Goal: Obtain resource: Download file/media

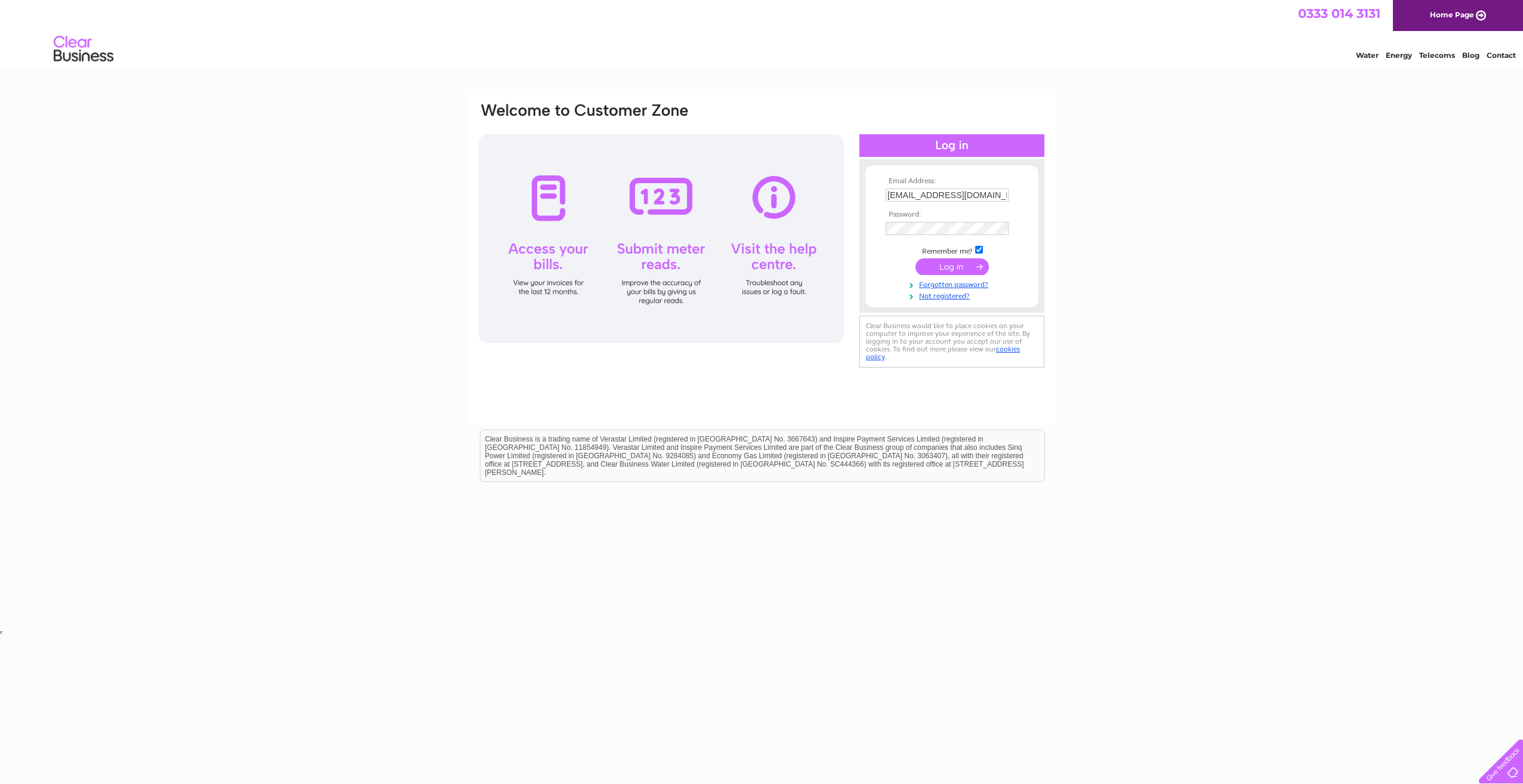
click at [961, 267] on input "submit" at bounding box center [953, 267] width 74 height 17
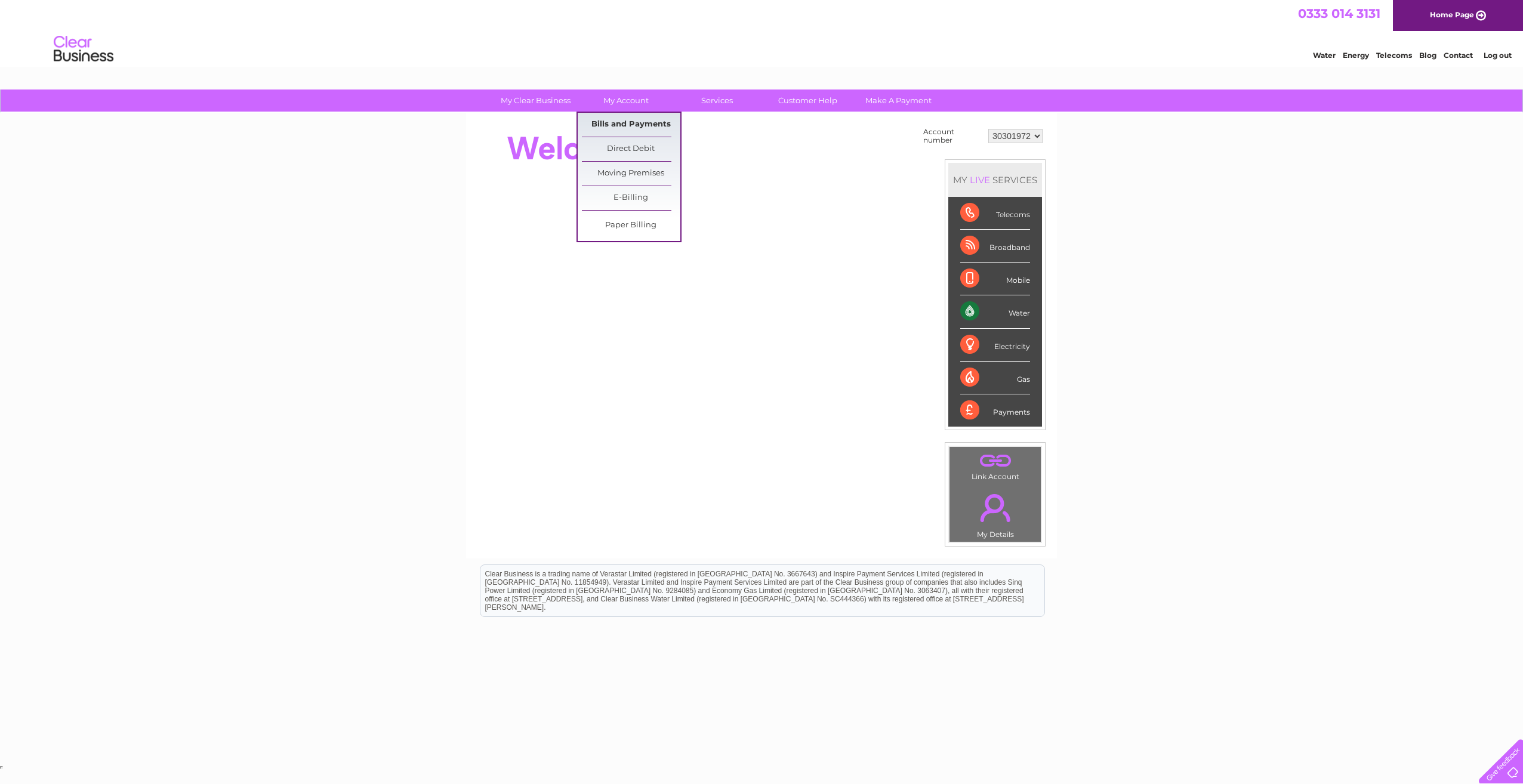
click at [617, 124] on link "Bills and Payments" at bounding box center [632, 124] width 99 height 24
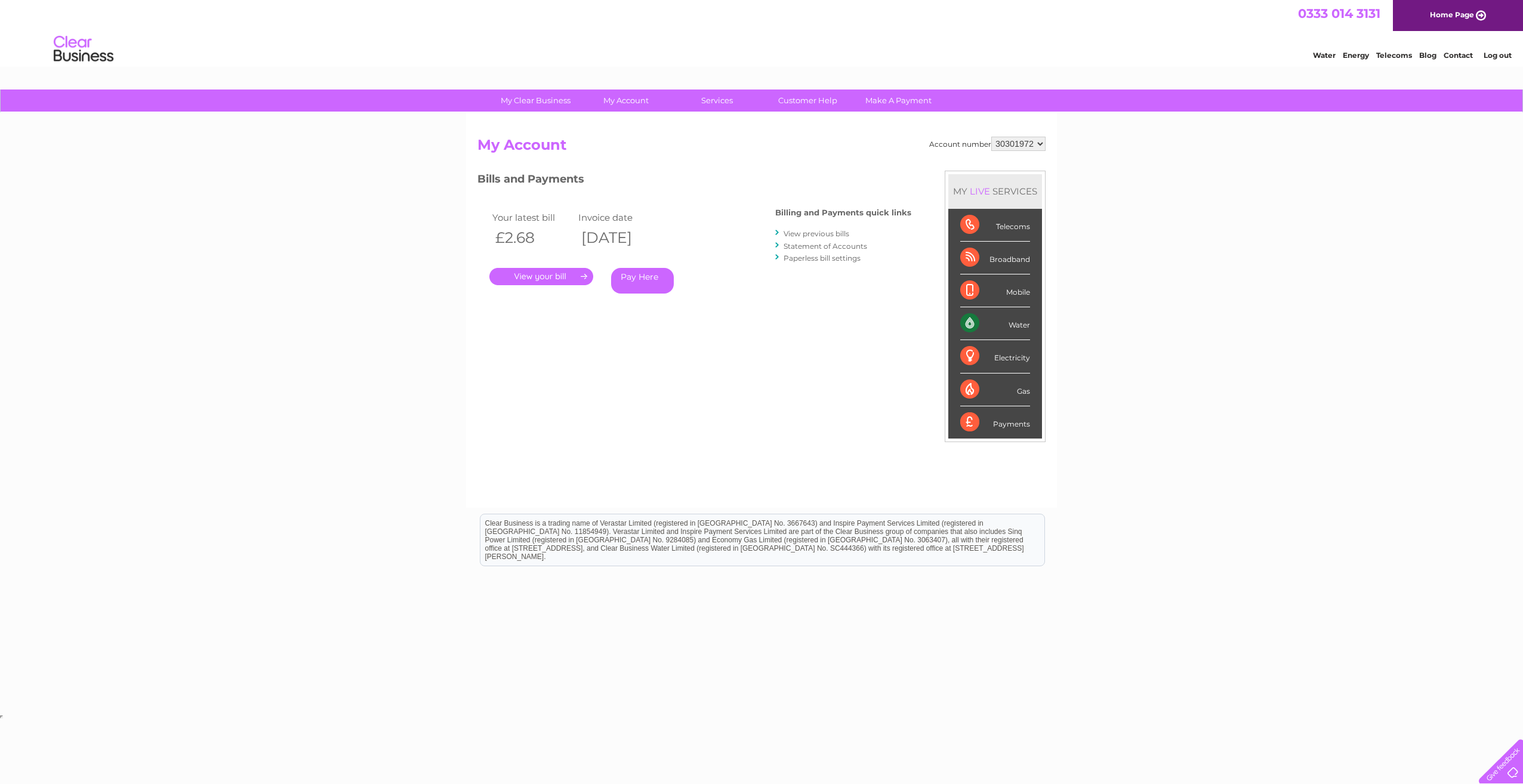
click at [814, 244] on link "Statement of Accounts" at bounding box center [825, 246] width 83 height 9
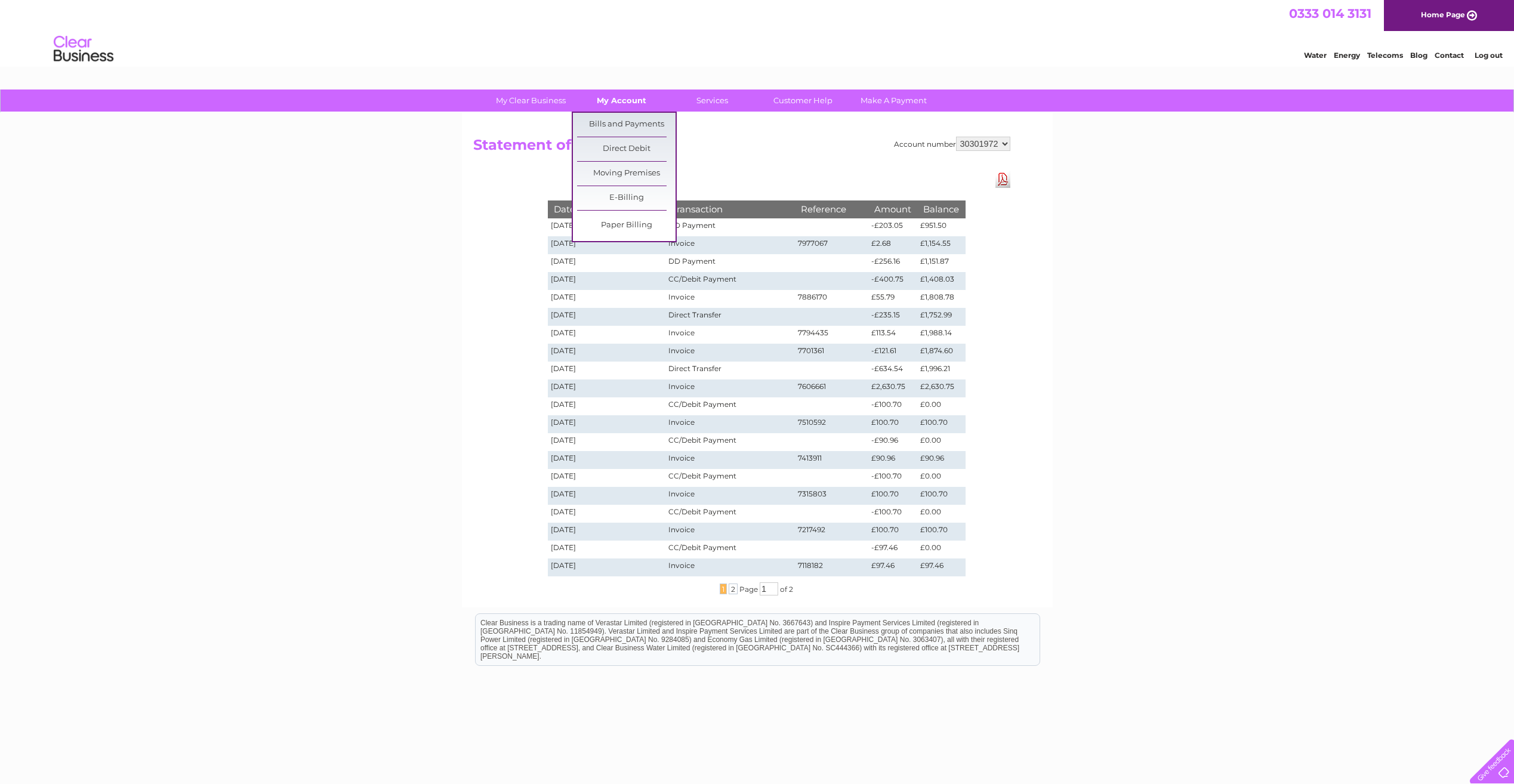
click at [608, 95] on link "My Account" at bounding box center [622, 101] width 99 height 22
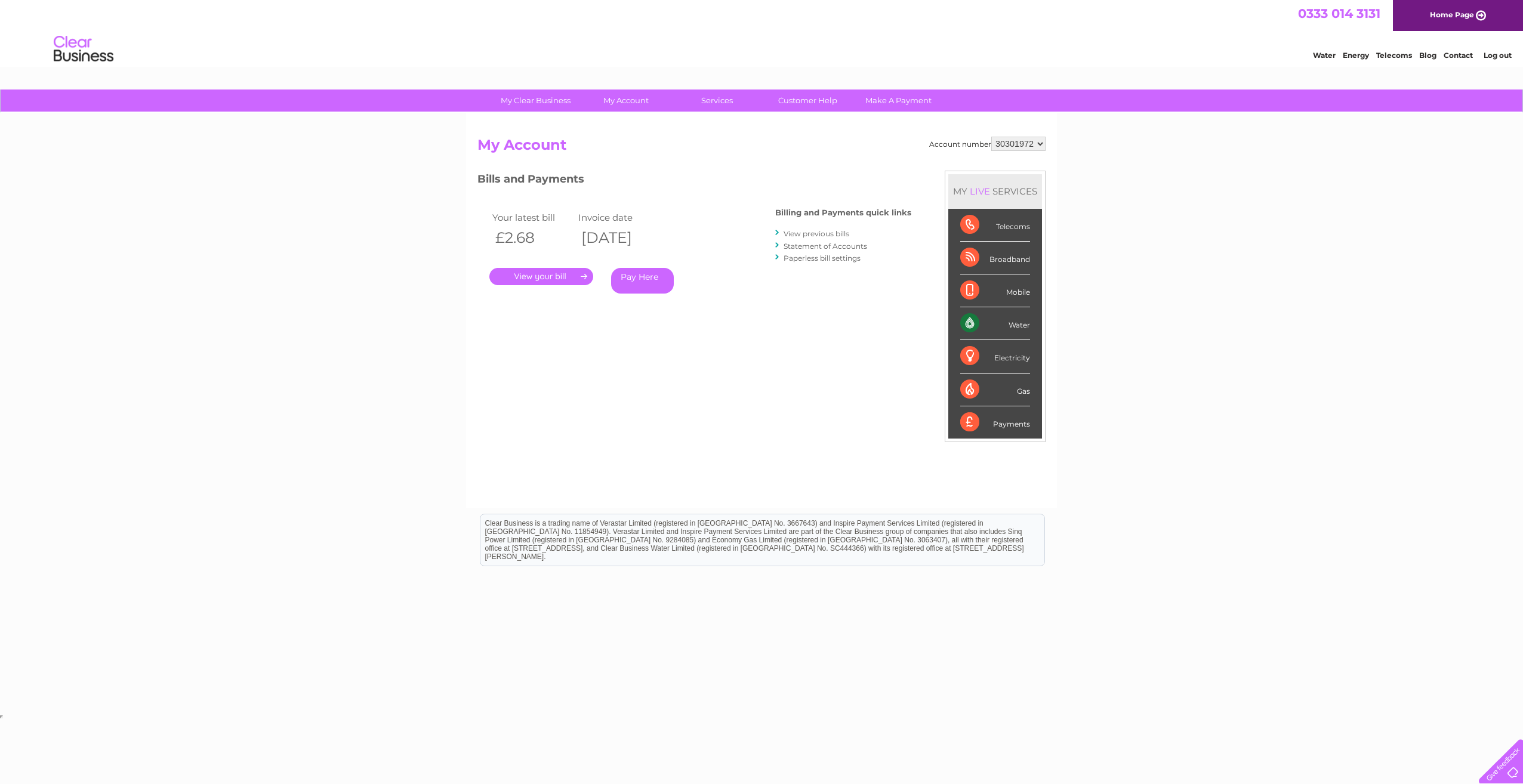
click at [552, 276] on link "." at bounding box center [541, 276] width 104 height 17
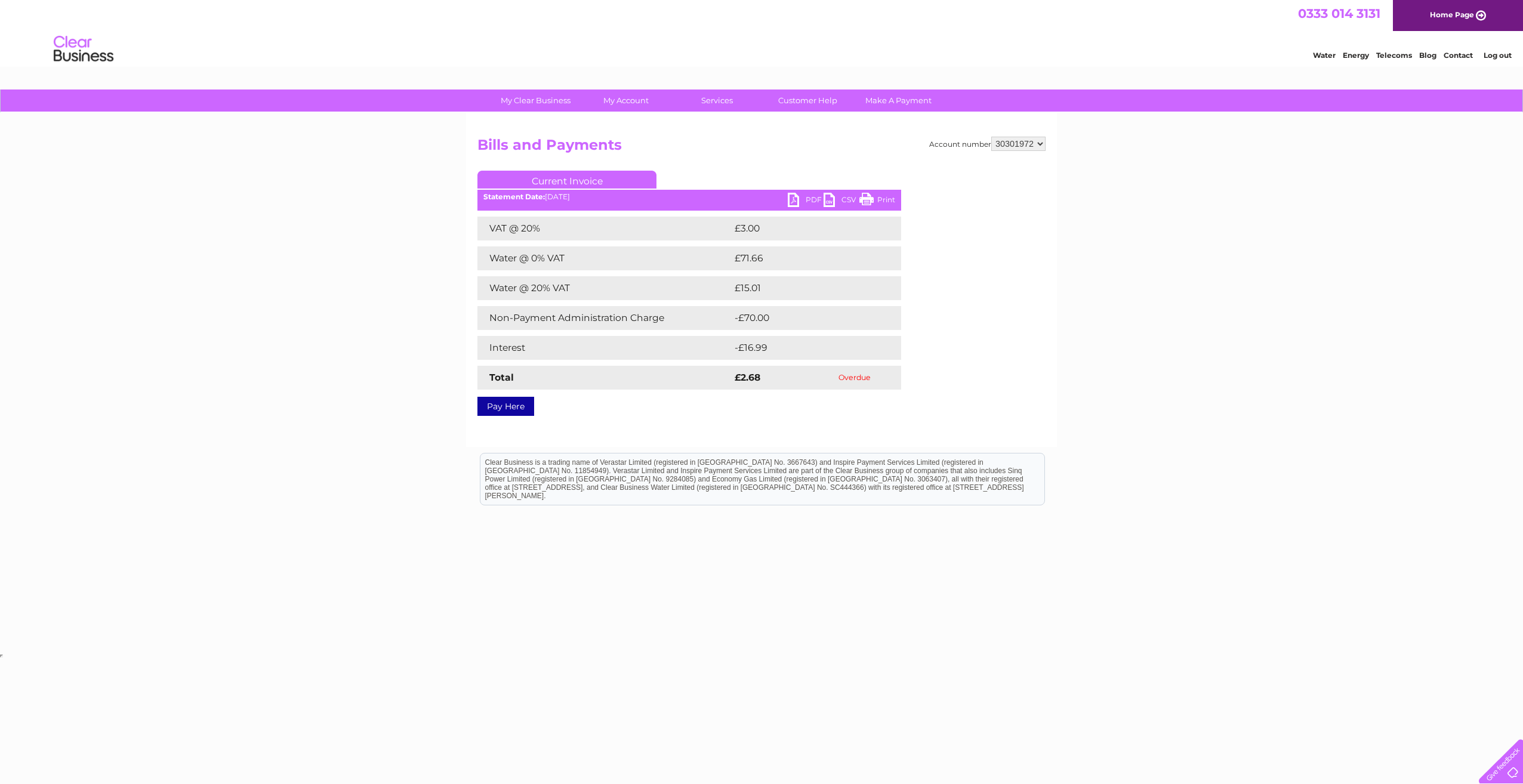
click at [809, 198] on link "PDF" at bounding box center [806, 201] width 36 height 17
click at [639, 102] on link "My Account" at bounding box center [627, 101] width 99 height 22
click at [642, 122] on link "Bills and Payments" at bounding box center [632, 124] width 99 height 24
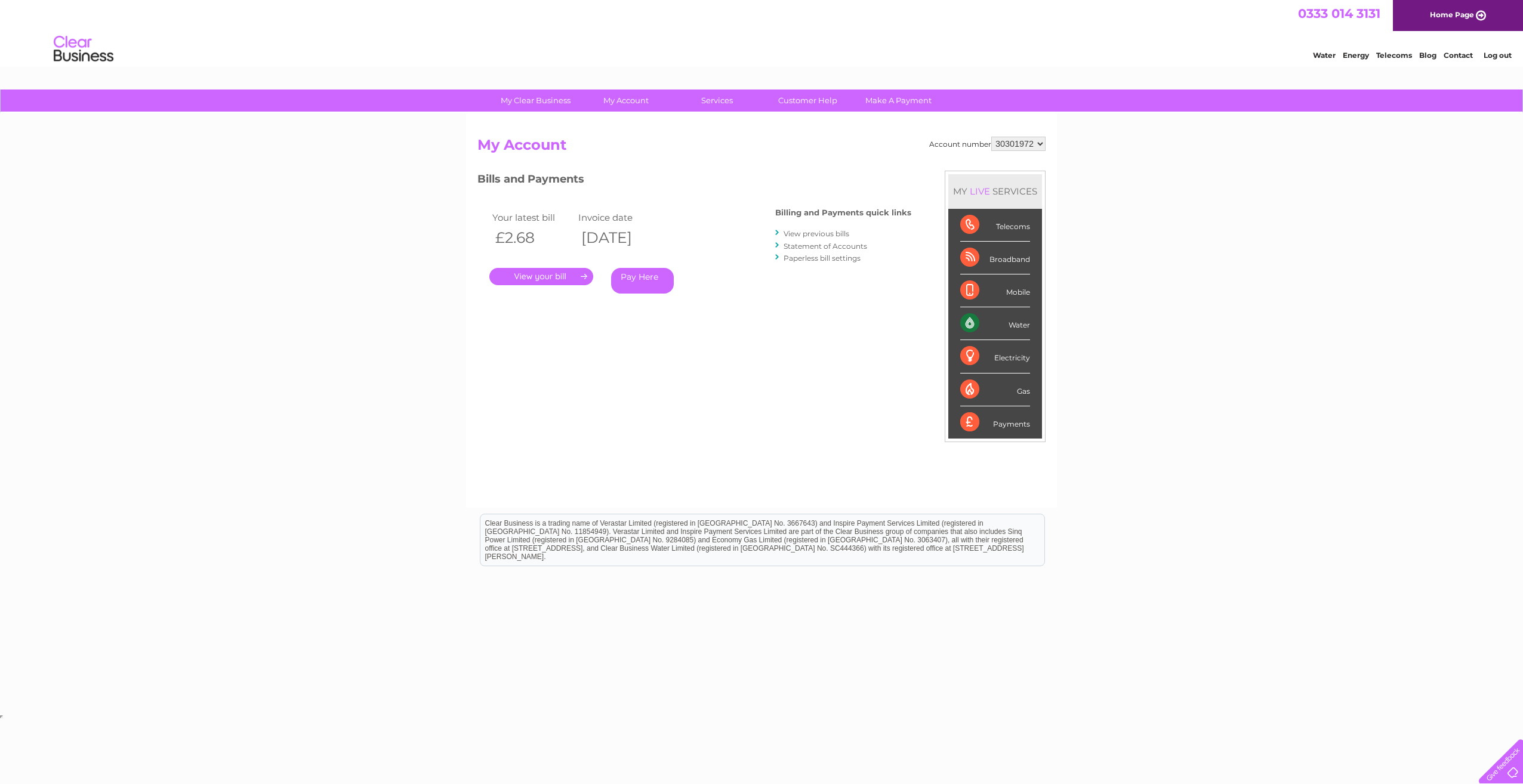
click at [806, 232] on link "View previous bills" at bounding box center [816, 233] width 65 height 9
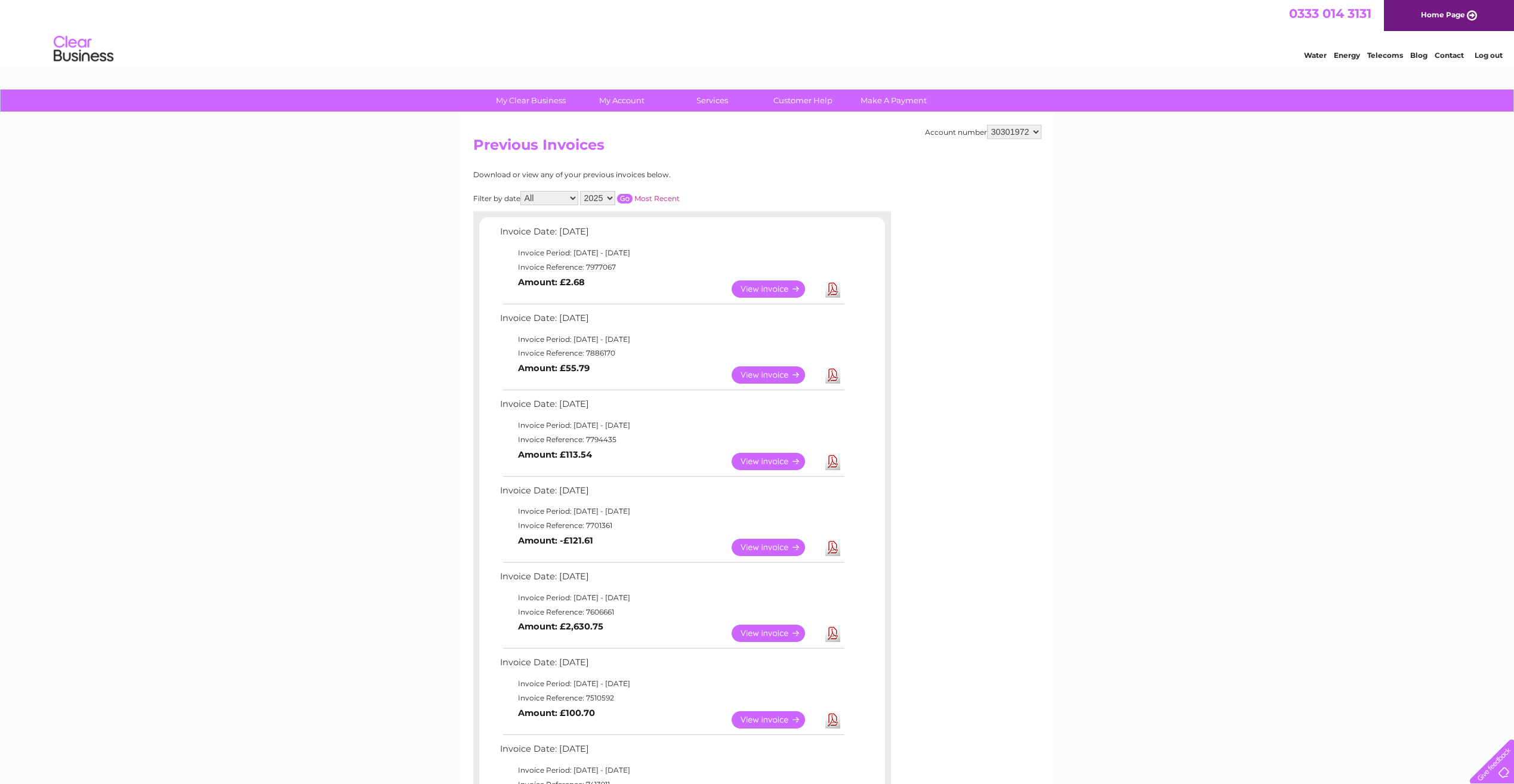
click at [837, 374] on link "Download" at bounding box center [832, 374] width 15 height 17
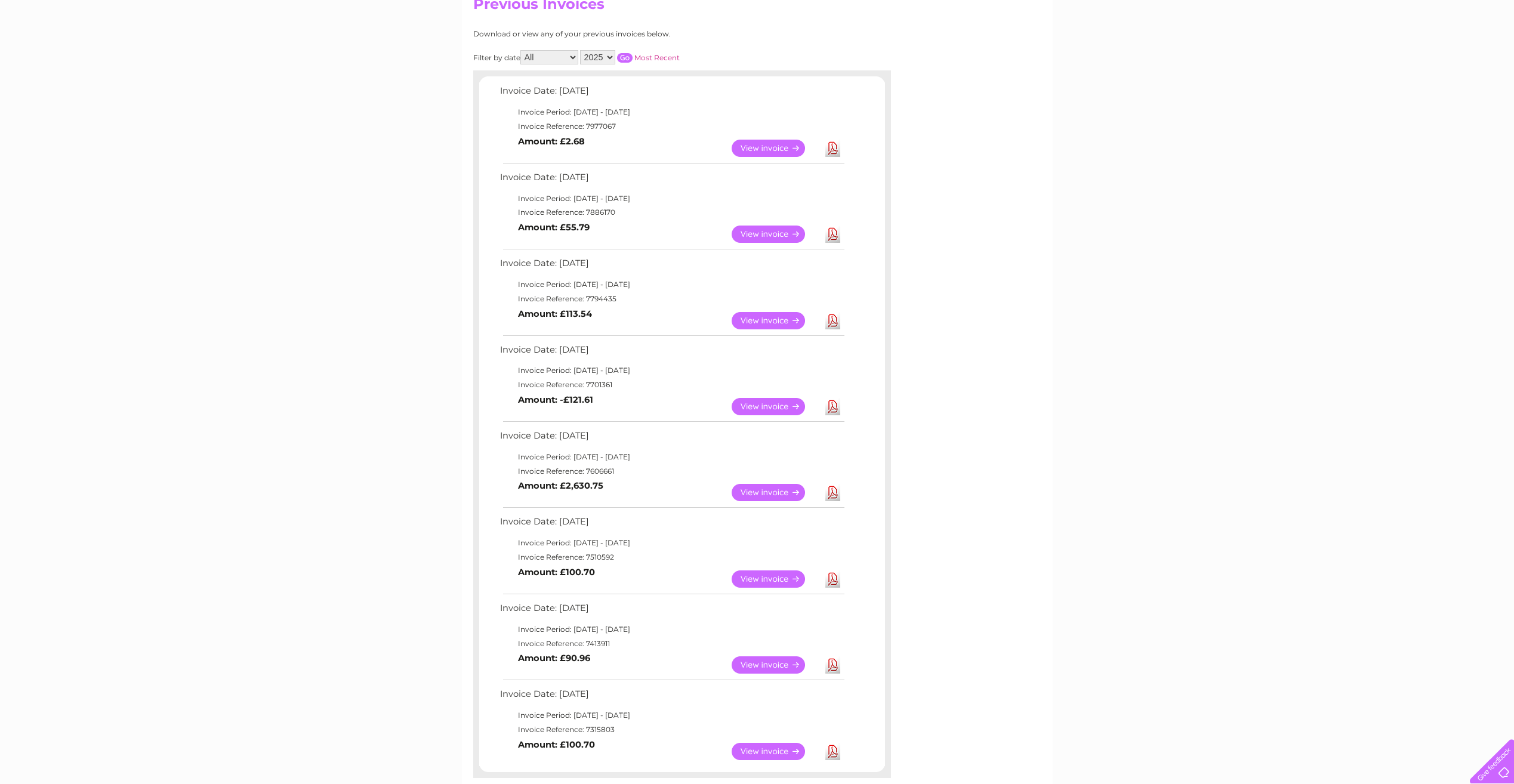
scroll to position [119, 0]
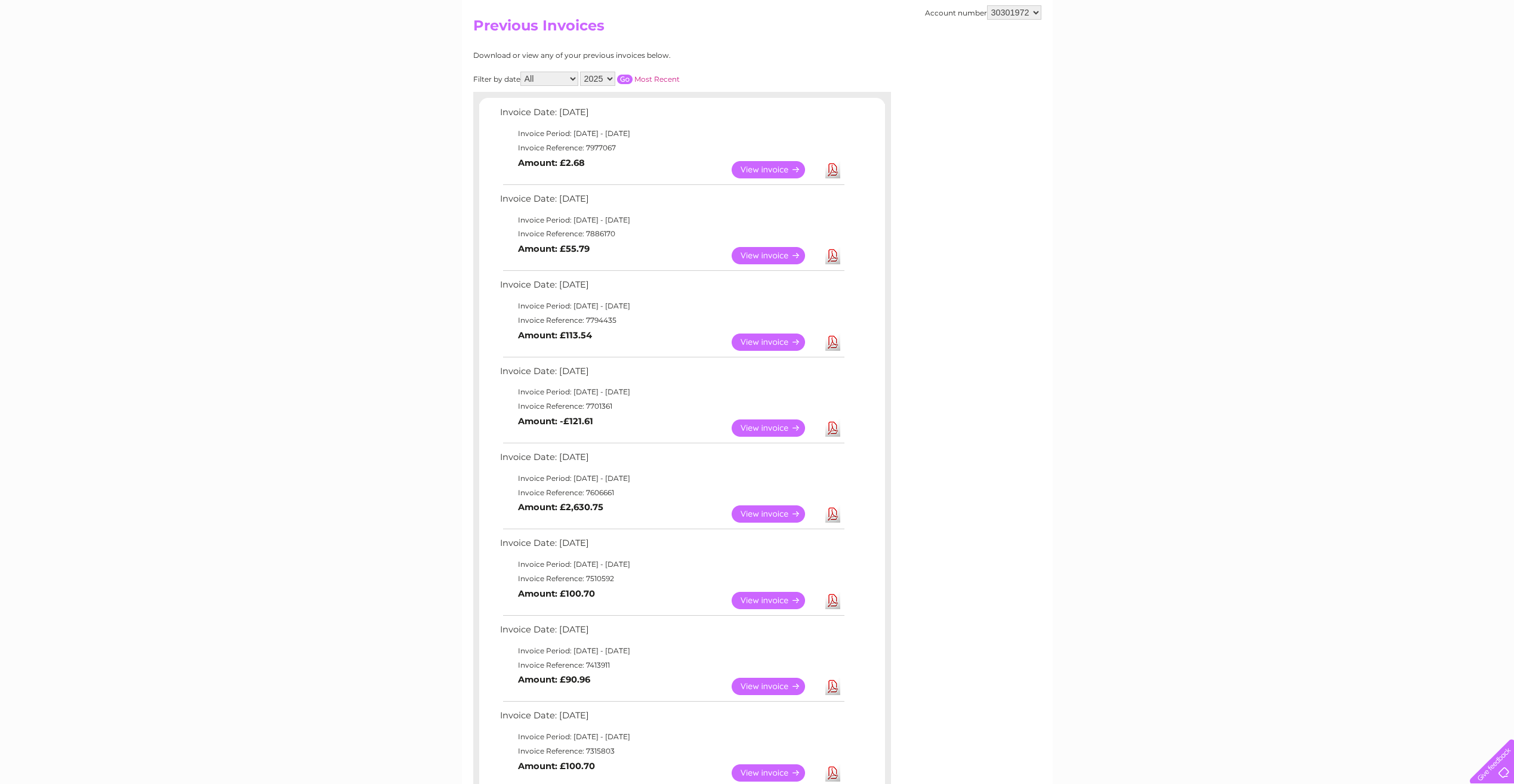
click at [837, 519] on link "Download" at bounding box center [832, 514] width 15 height 17
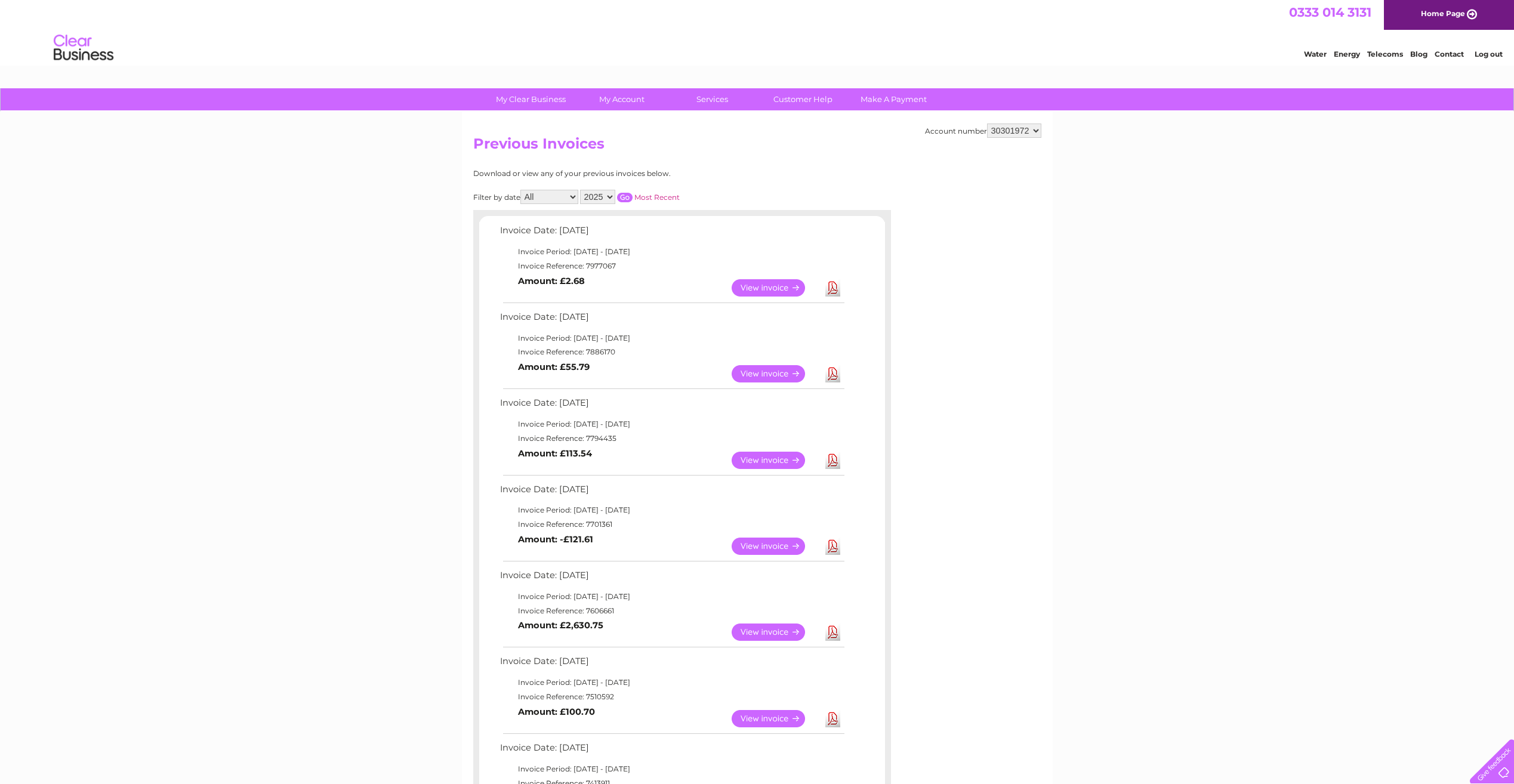
scroll to position [0, 0]
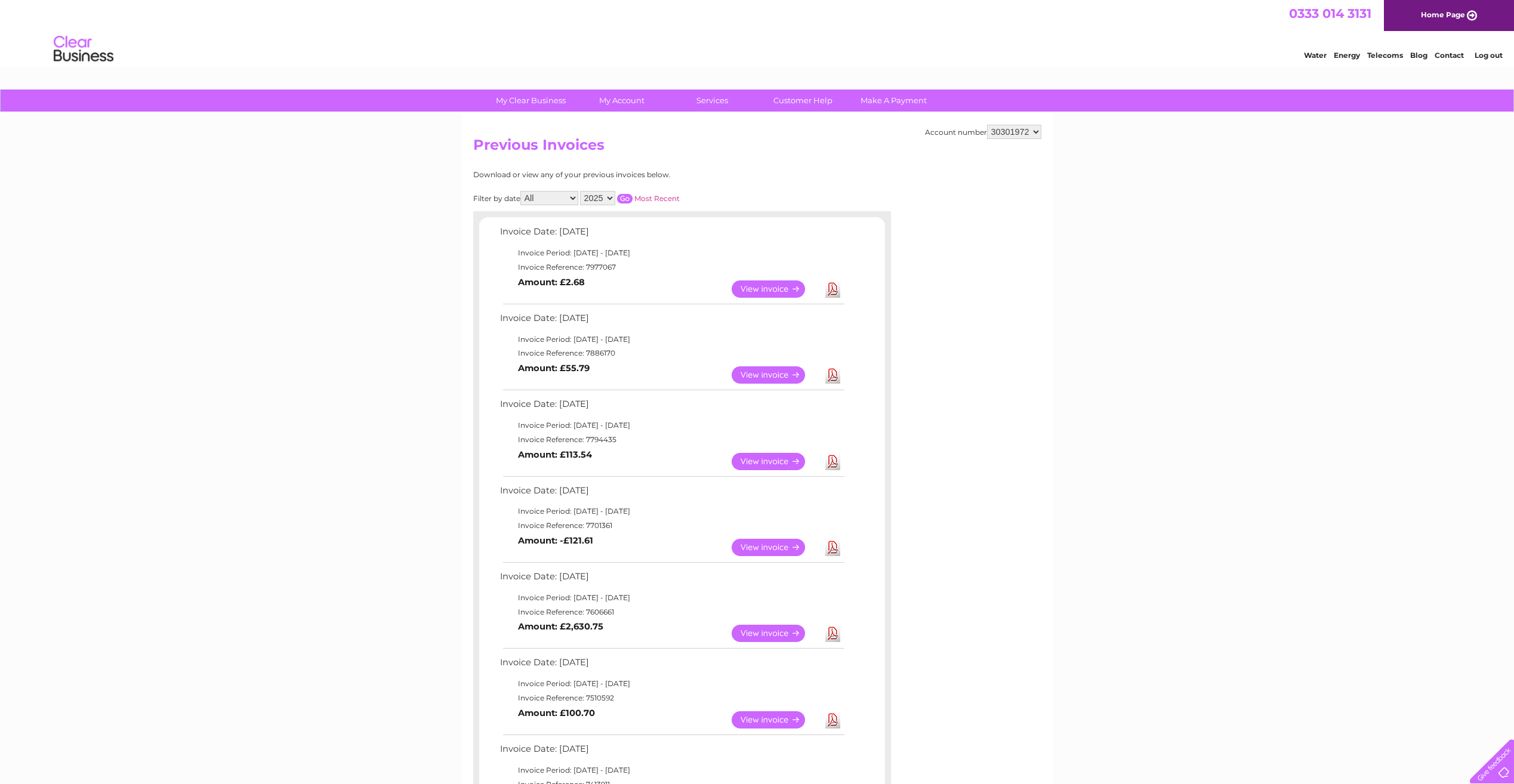
click at [601, 198] on select "2025 2024" at bounding box center [598, 198] width 35 height 15
select select "2024"
click at [582, 191] on select "2025 2024" at bounding box center [598, 198] width 35 height 15
click at [630, 201] on input "button" at bounding box center [625, 199] width 15 height 10
click at [787, 719] on link "View" at bounding box center [775, 719] width 88 height 17
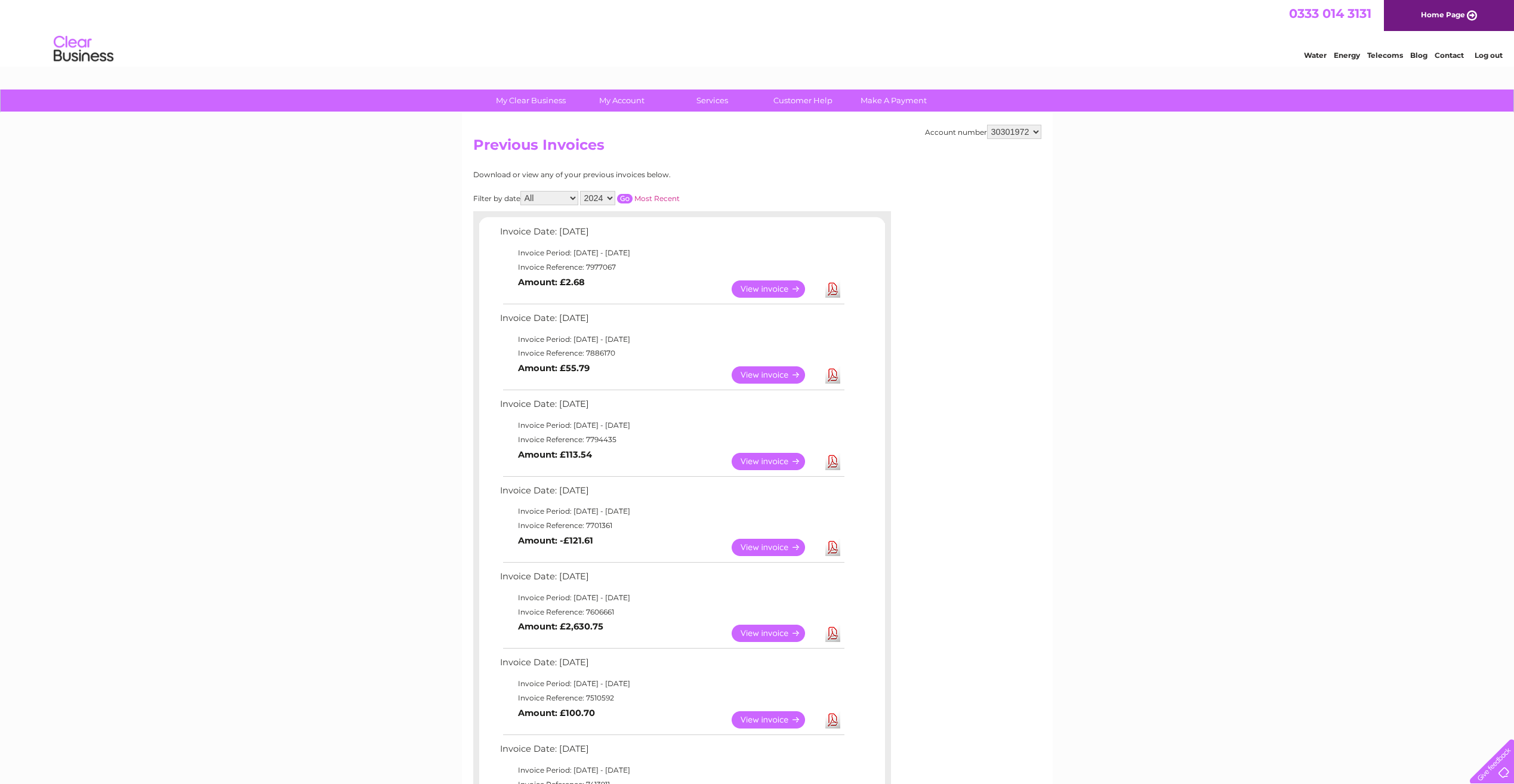
click at [609, 194] on select "2025 2024" at bounding box center [598, 198] width 35 height 15
select select "2025"
click at [582, 191] on select "2025 2024" at bounding box center [598, 198] width 35 height 15
click at [634, 194] on div "Filter by date All January February March April May June July August September …" at bounding box center [630, 198] width 313 height 15
click at [634, 192] on div "Filter by date All January February March April May June July August September …" at bounding box center [630, 198] width 313 height 15
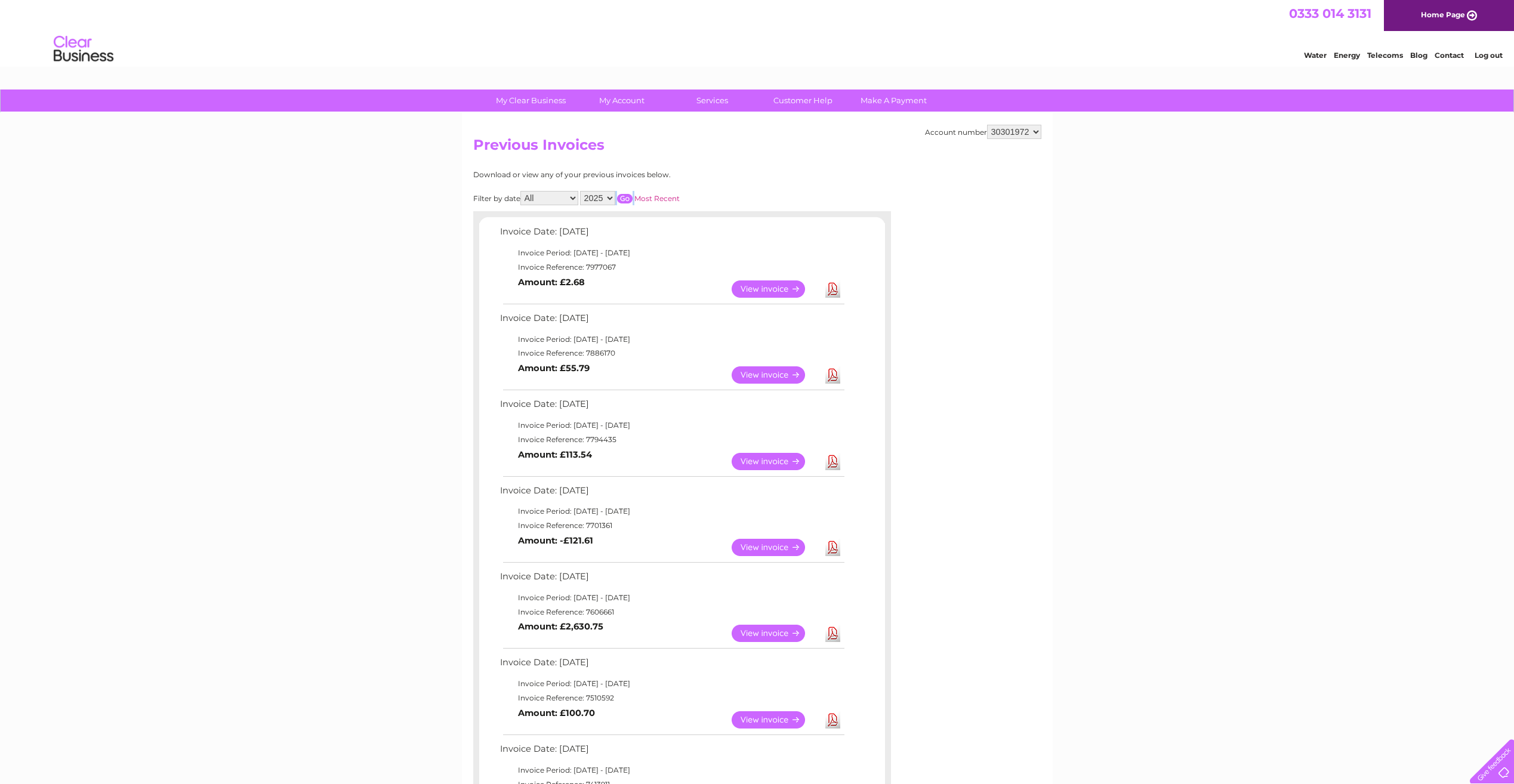
drag, startPoint x: 634, startPoint y: 192, endPoint x: 629, endPoint y: 197, distance: 7.1
click at [629, 197] on input "button" at bounding box center [625, 199] width 15 height 10
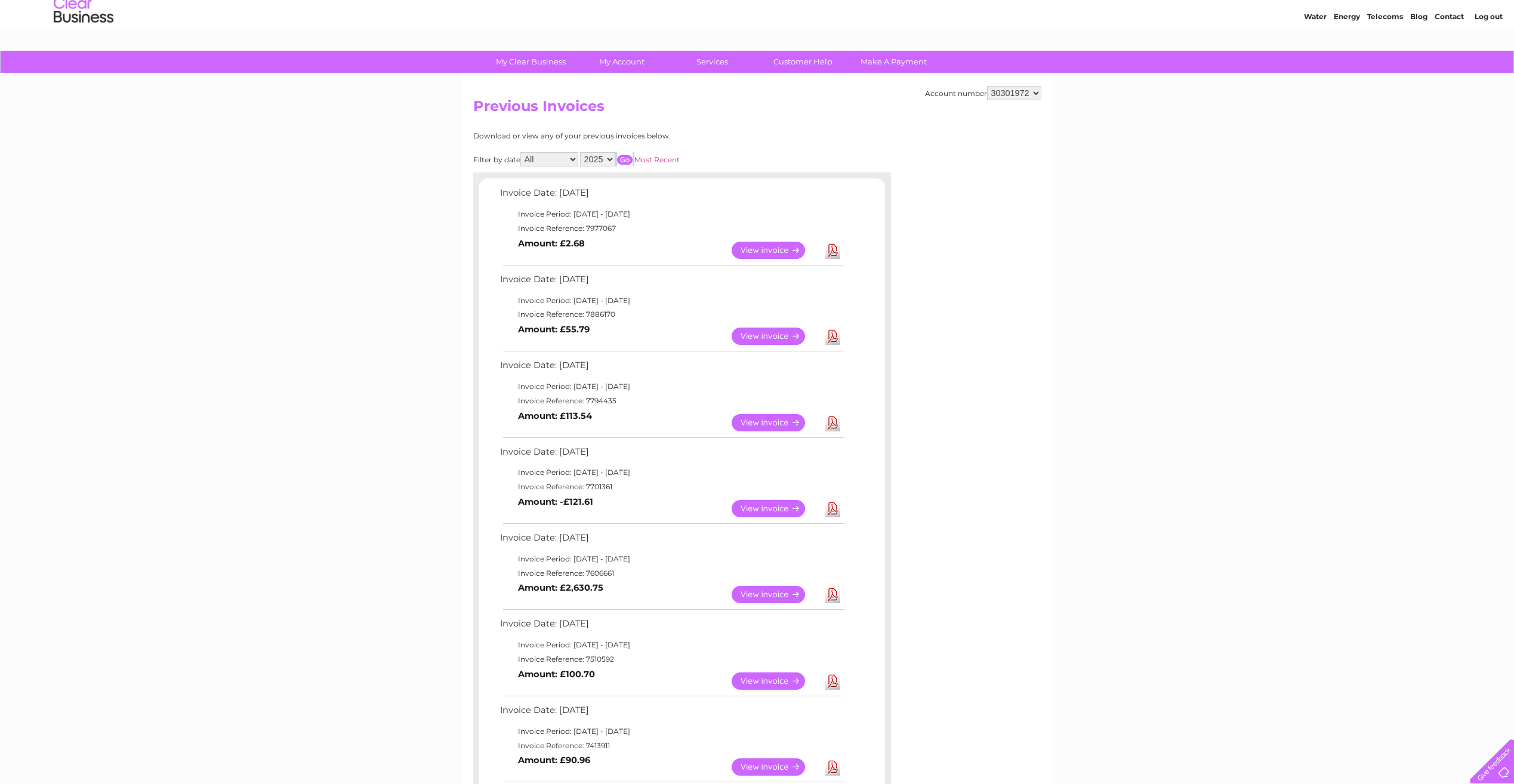
scroll to position [60, 0]
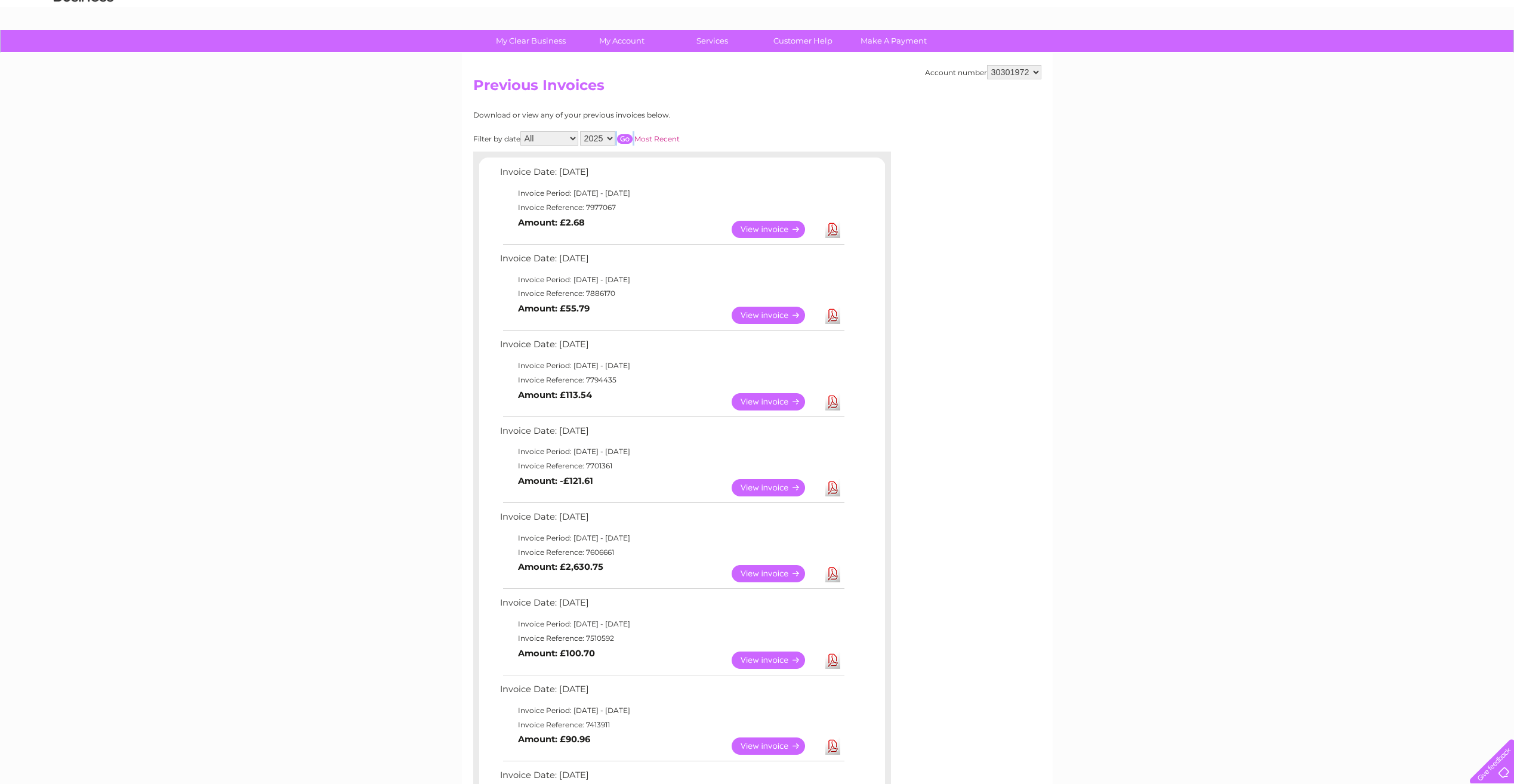
click at [773, 404] on link "View" at bounding box center [775, 401] width 88 height 17
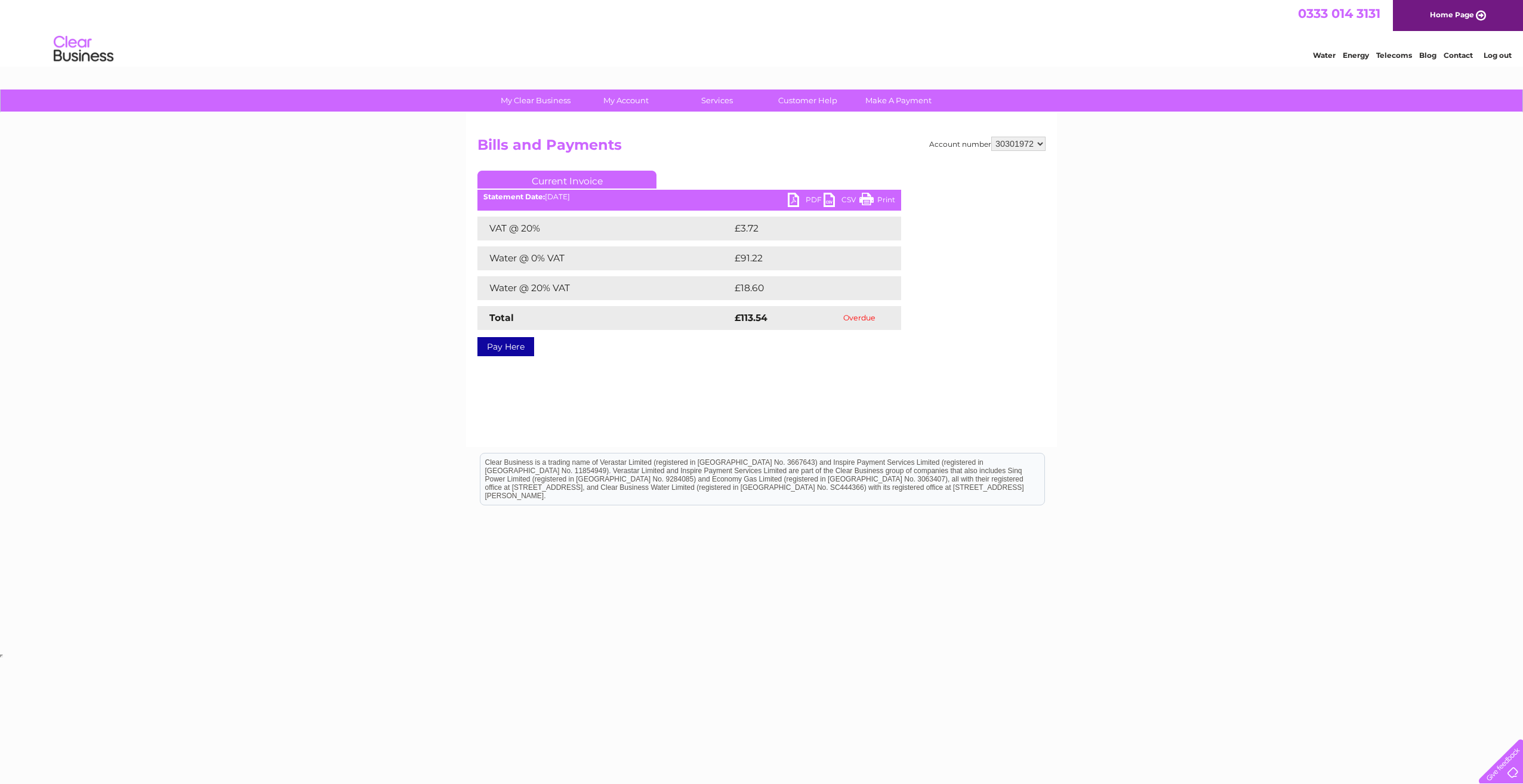
click at [802, 197] on link "PDF" at bounding box center [806, 201] width 36 height 17
click at [636, 122] on link "Bills and Payments" at bounding box center [632, 124] width 99 height 24
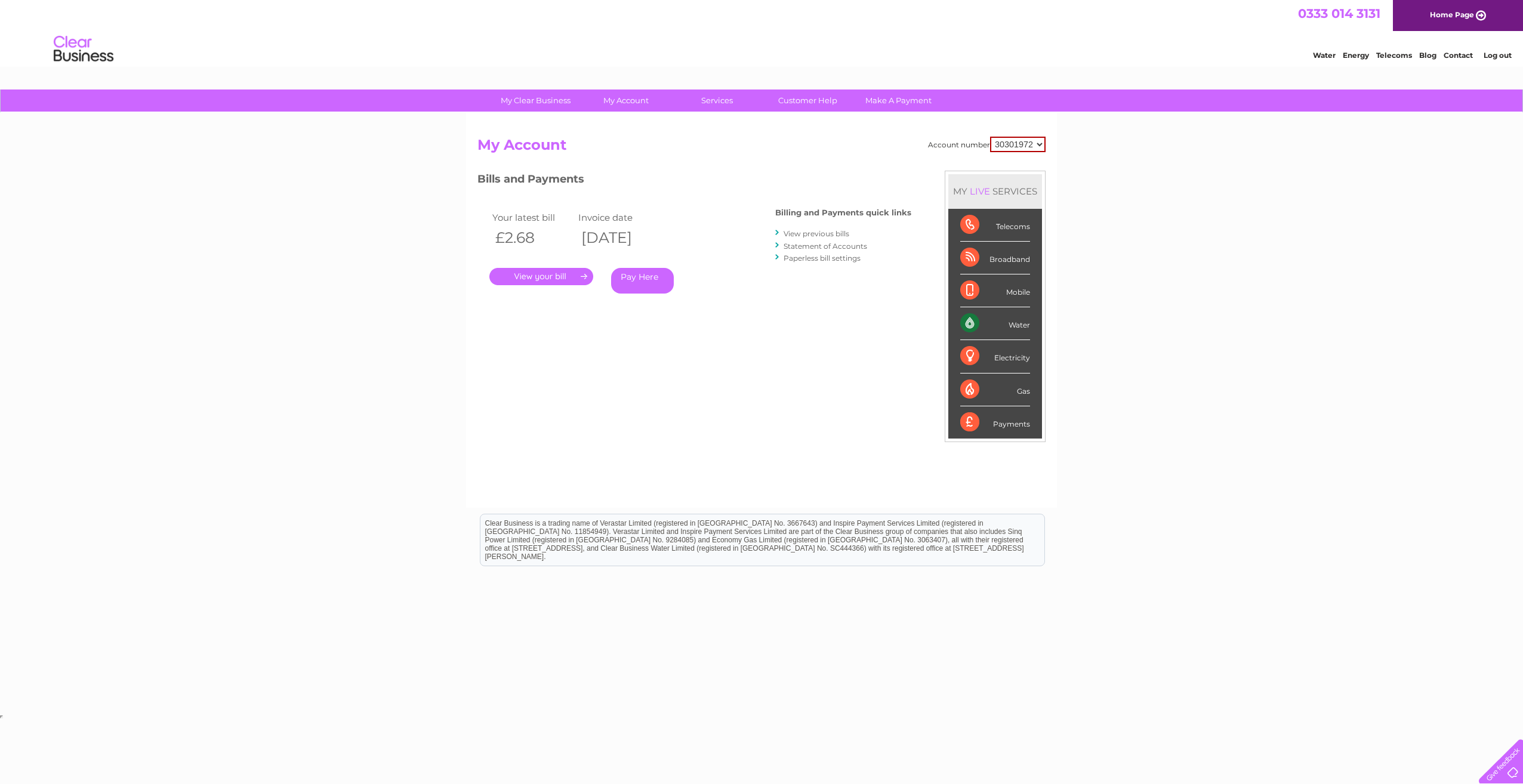
click at [816, 231] on link "View previous bills" at bounding box center [816, 233] width 65 height 9
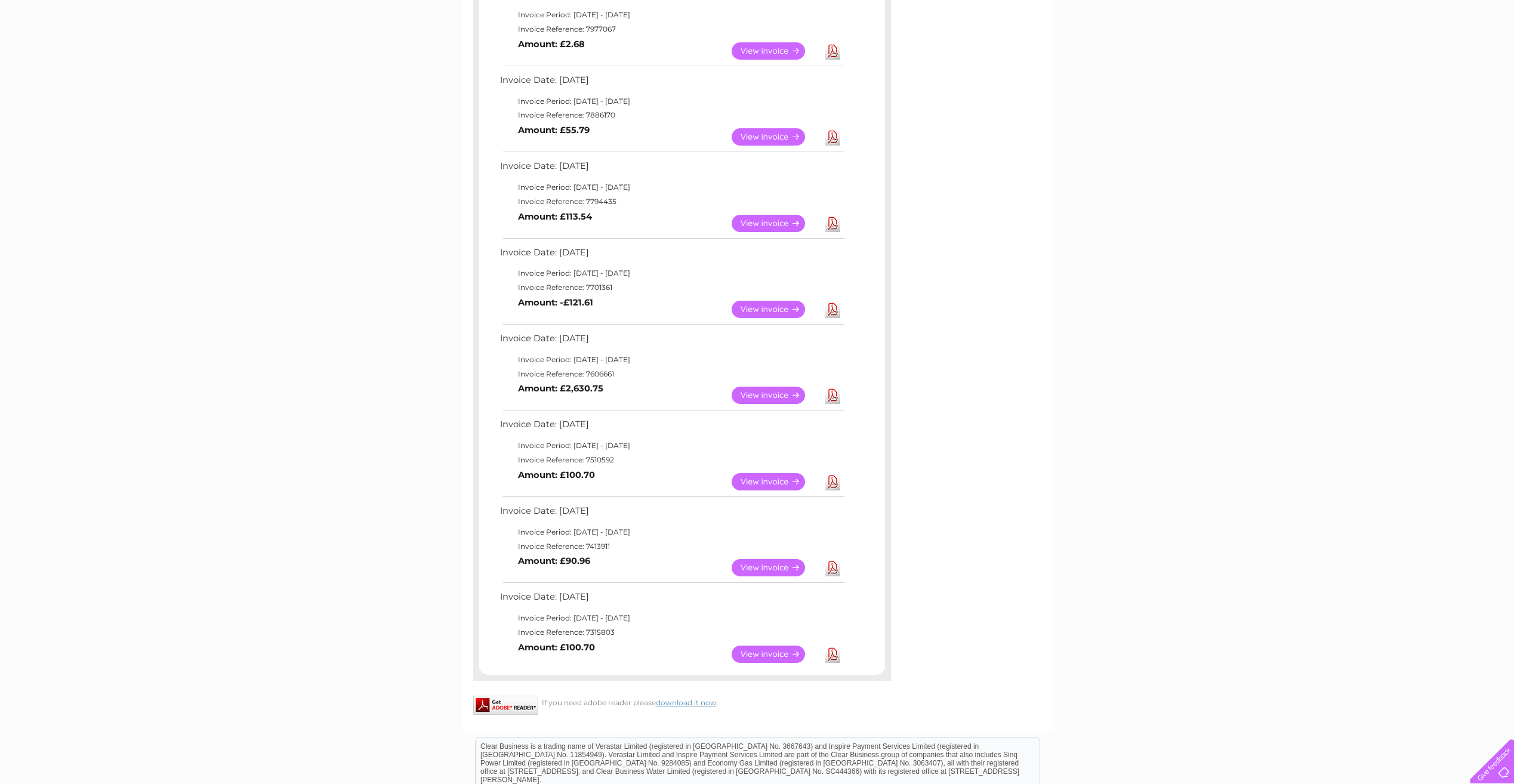
scroll to position [239, 0]
click at [834, 308] on link "Download" at bounding box center [832, 308] width 15 height 17
click at [831, 400] on link "Download" at bounding box center [832, 394] width 15 height 17
click at [836, 486] on link "Download" at bounding box center [832, 481] width 15 height 17
click at [832, 573] on link "Download" at bounding box center [832, 567] width 15 height 17
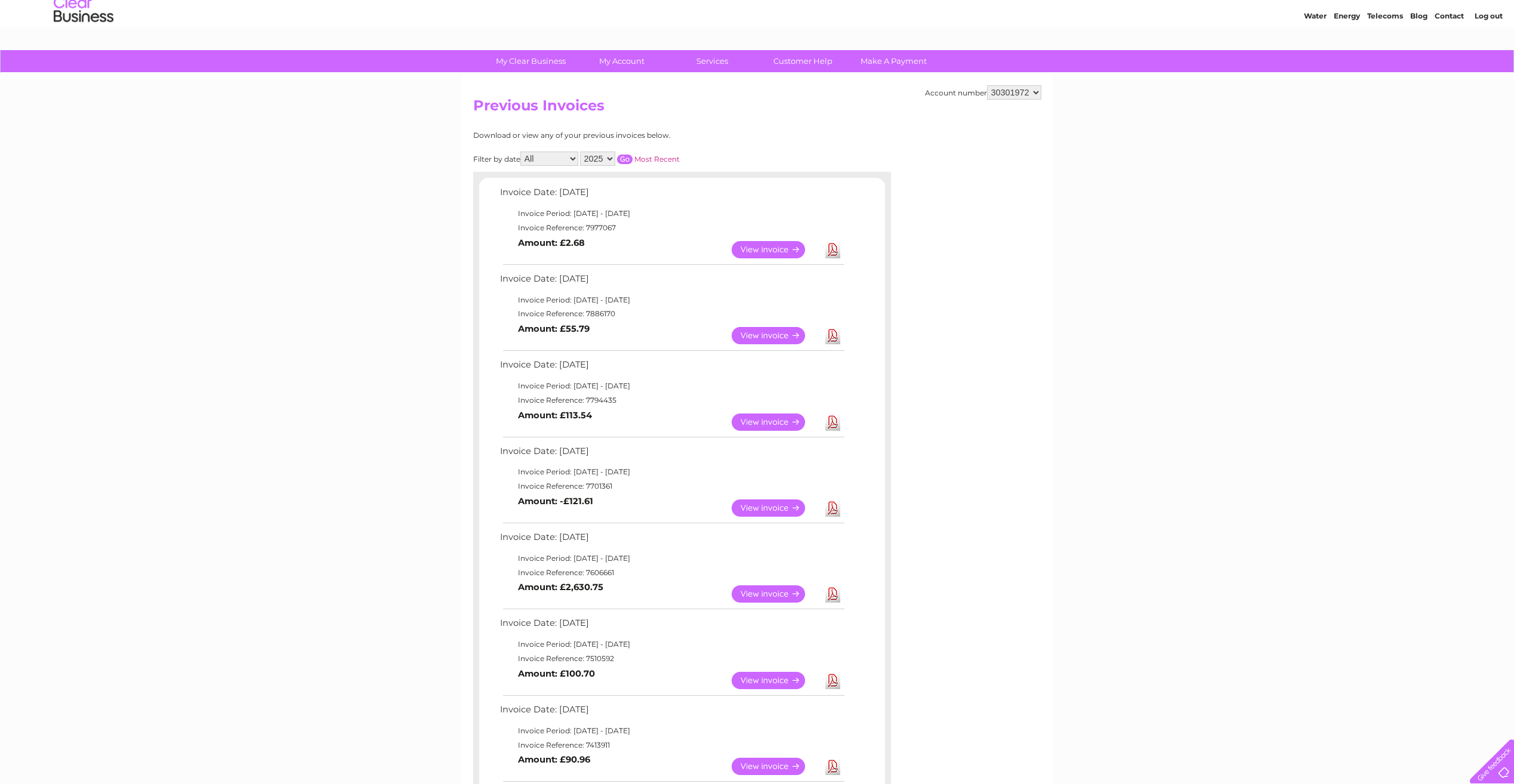
scroll to position [60, 0]
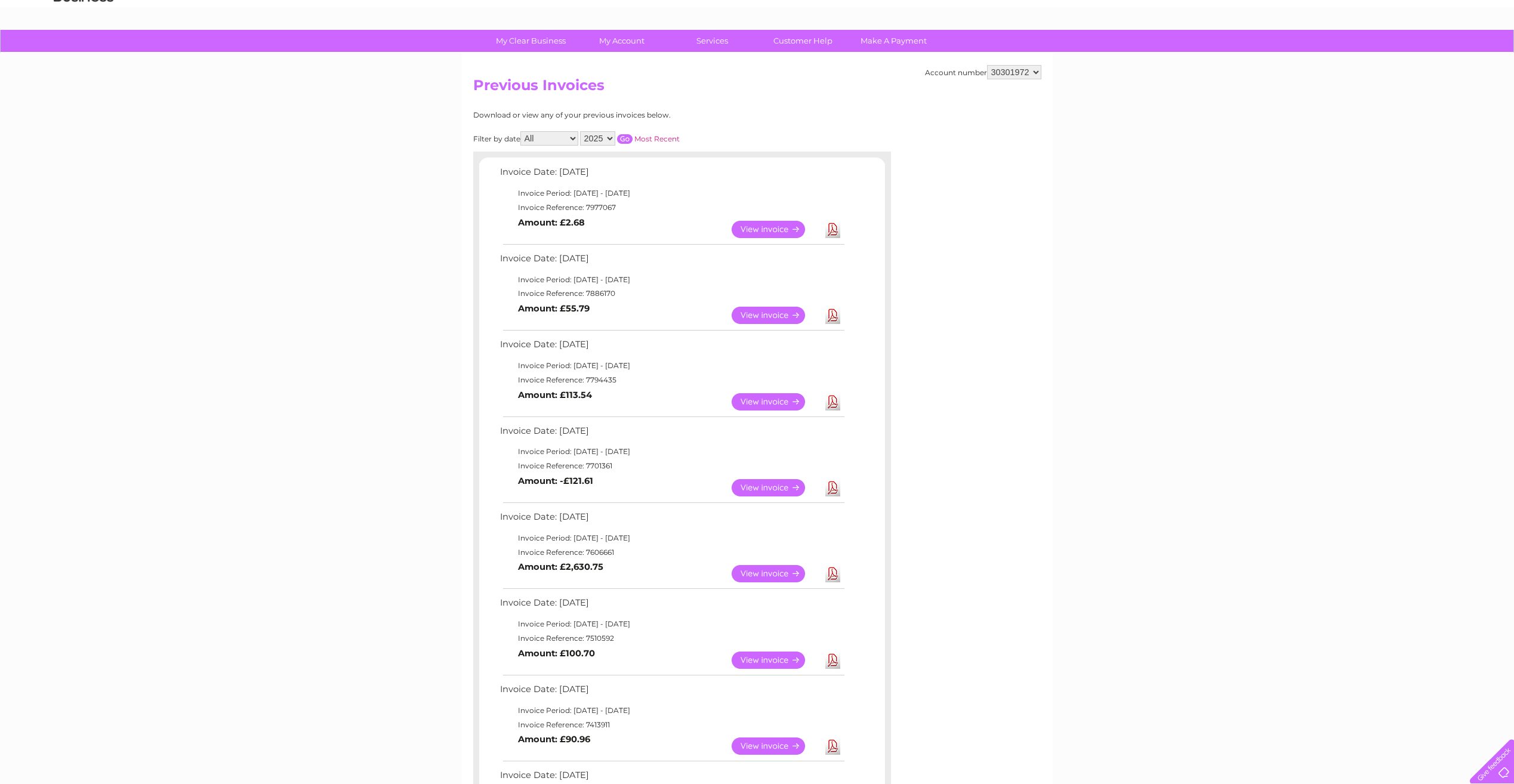
click at [768, 487] on link "View" at bounding box center [775, 487] width 88 height 17
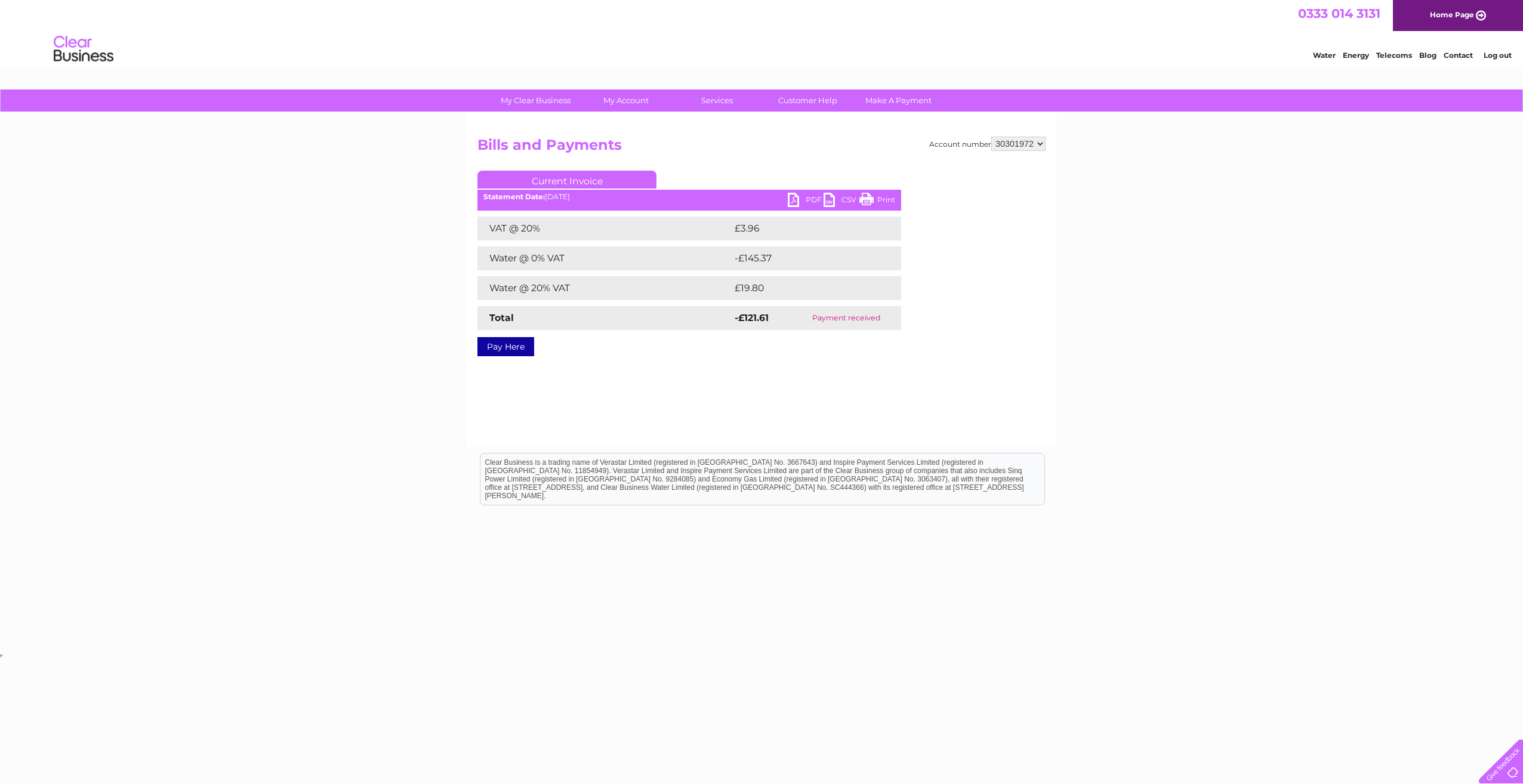
click at [808, 201] on link "PDF" at bounding box center [806, 201] width 36 height 17
click at [1335, 53] on link "Water" at bounding box center [1324, 55] width 23 height 9
